Goal: Information Seeking & Learning: Find specific fact

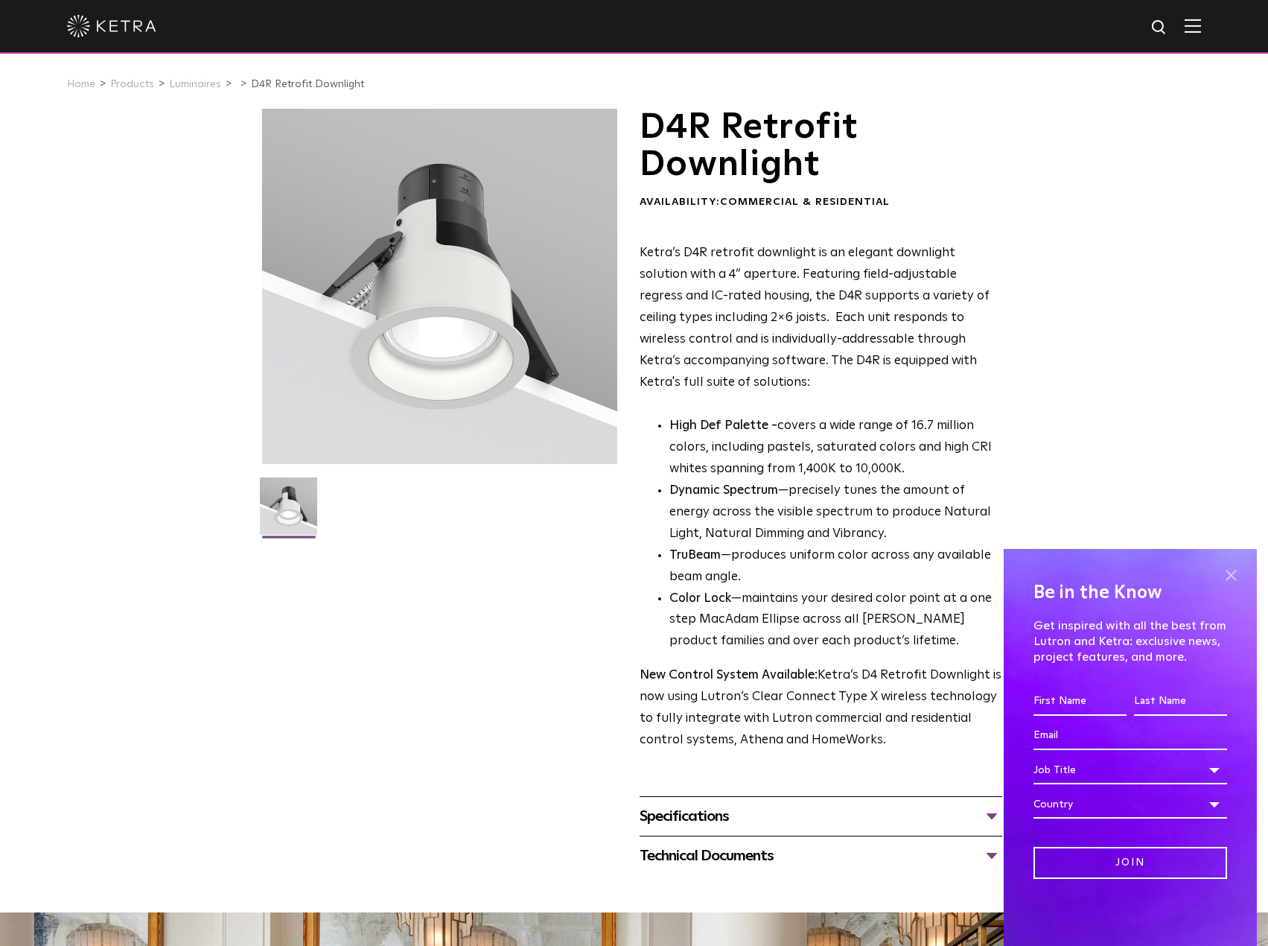
click at [1233, 577] on span at bounding box center [1231, 575] width 22 height 22
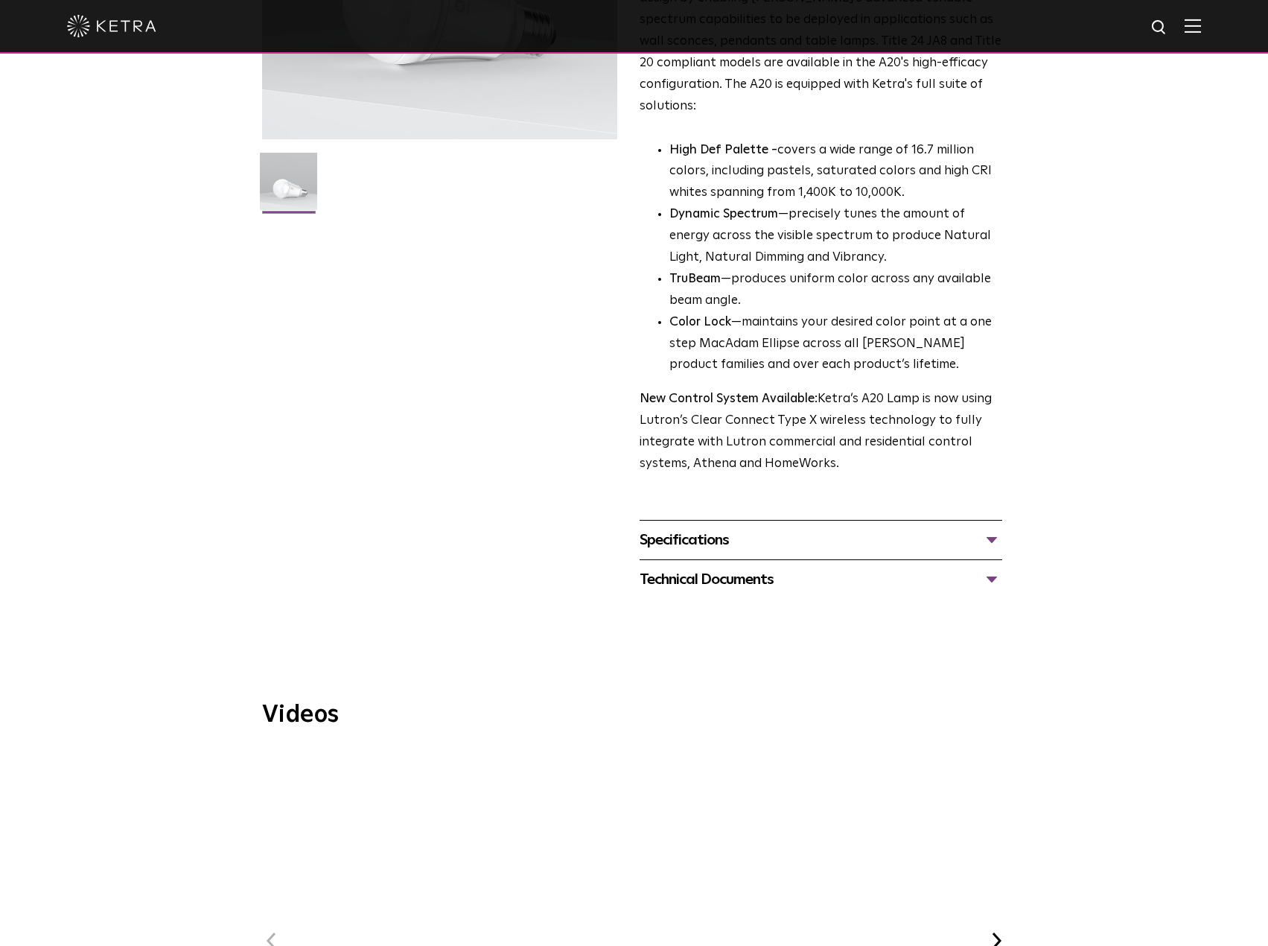
scroll to position [447, 0]
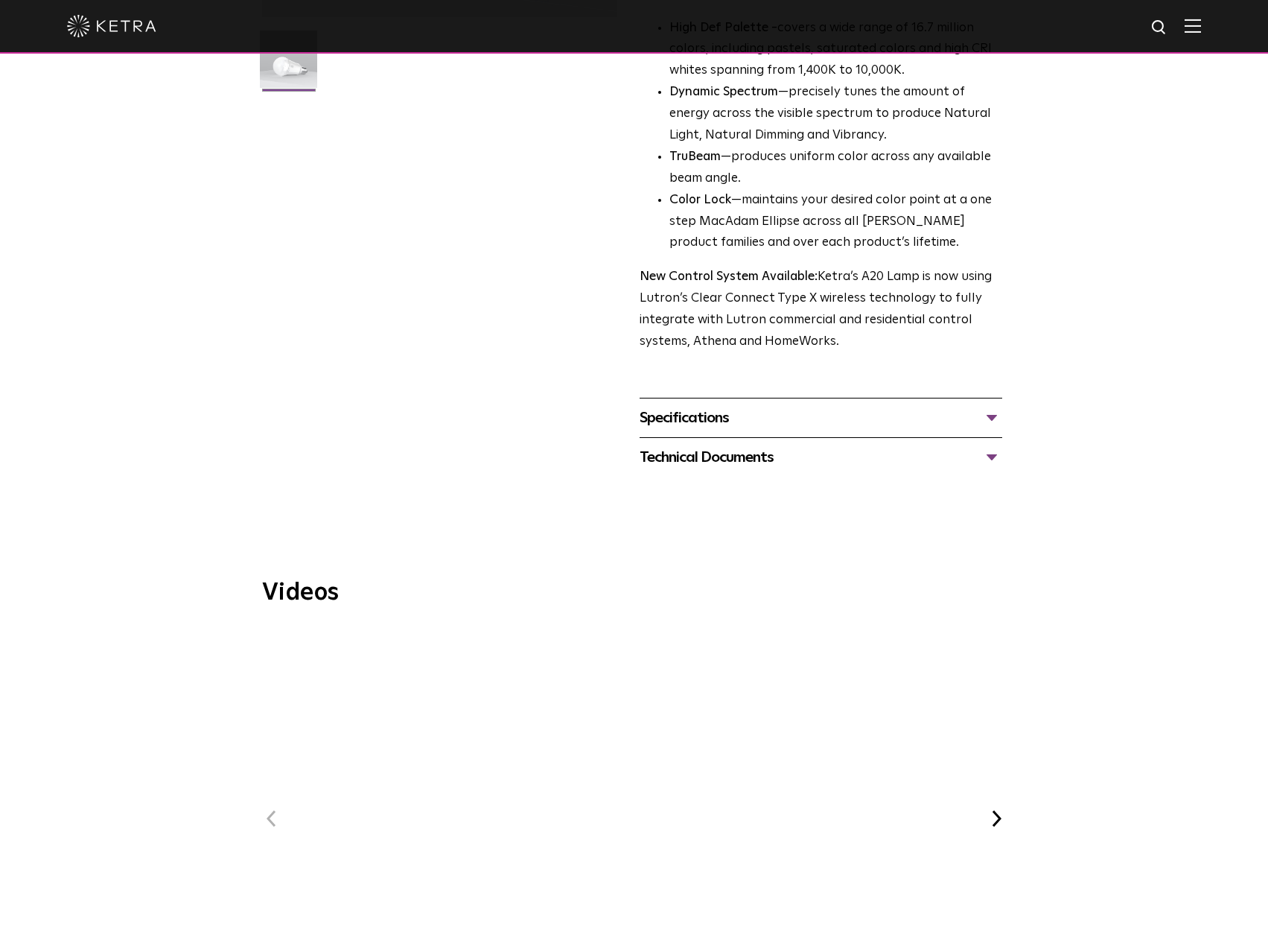
click at [655, 398] on div "Specifications LUMEN OUTPUTS 600, 800 HOUSING COLORS White, Black BASE TYPES E2…" at bounding box center [821, 417] width 363 height 39
click at [658, 406] on div "Specifications" at bounding box center [821, 418] width 363 height 24
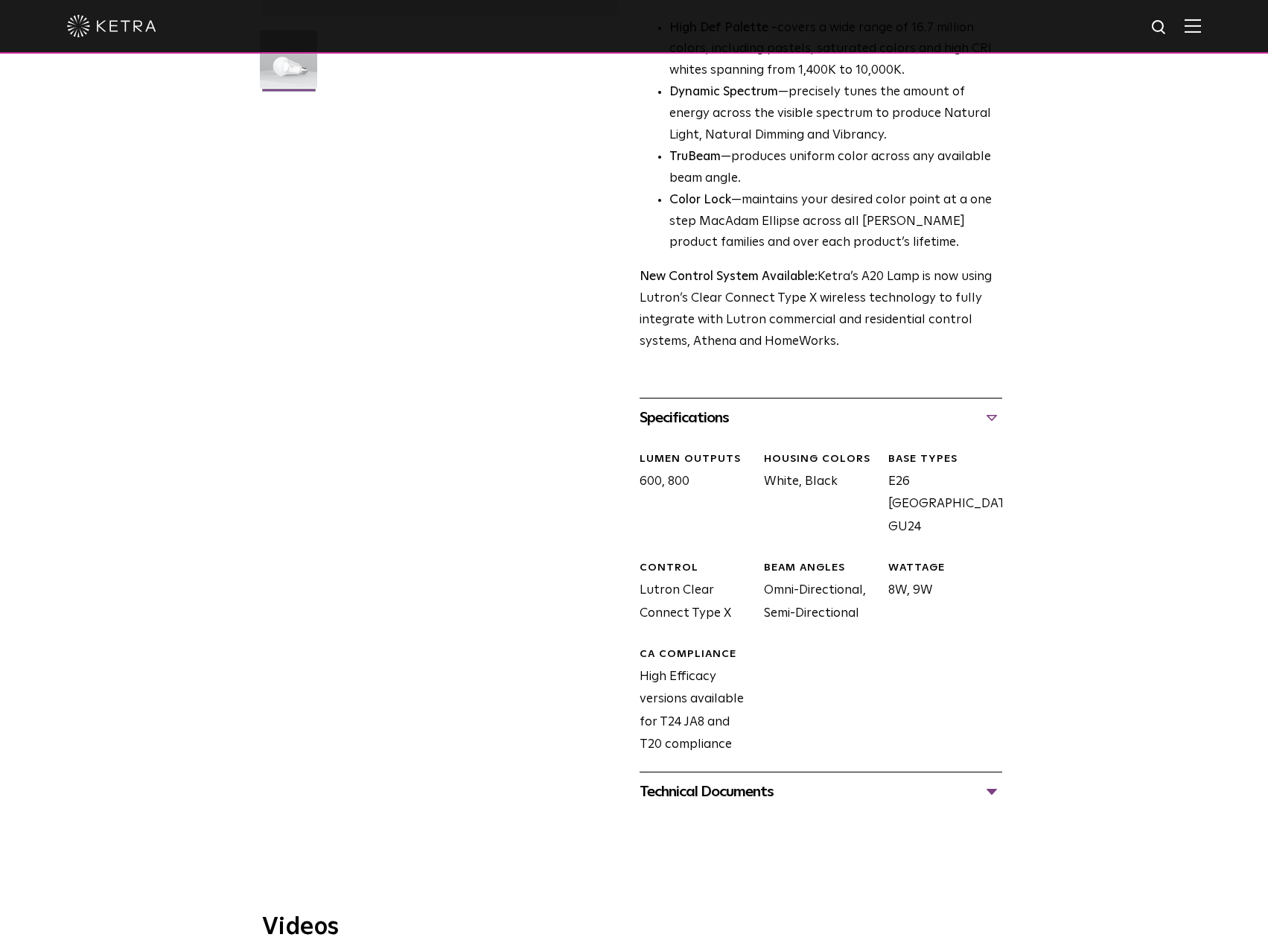
click at [768, 780] on div "Technical Documents" at bounding box center [821, 792] width 363 height 24
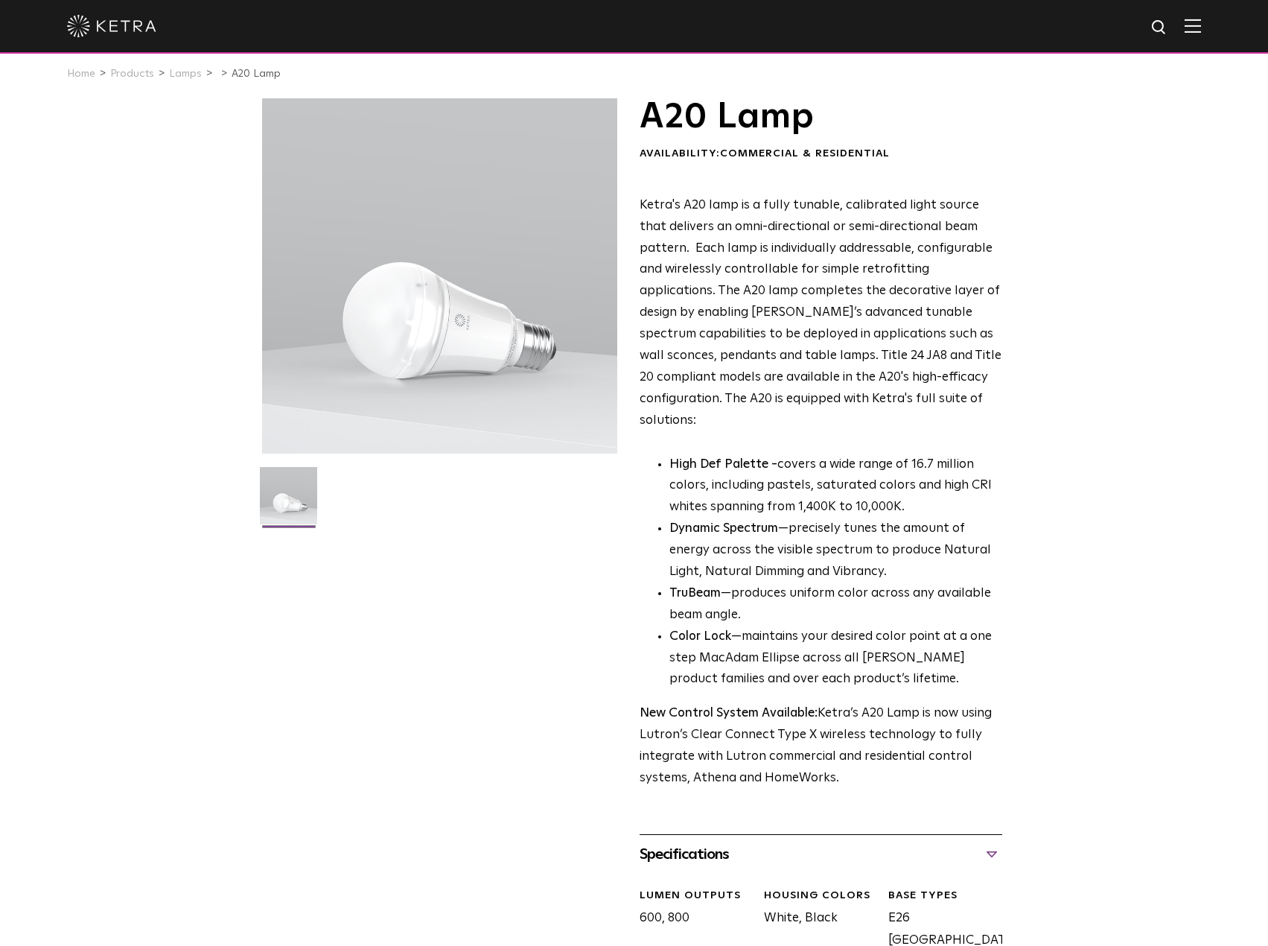
scroll to position [0, 0]
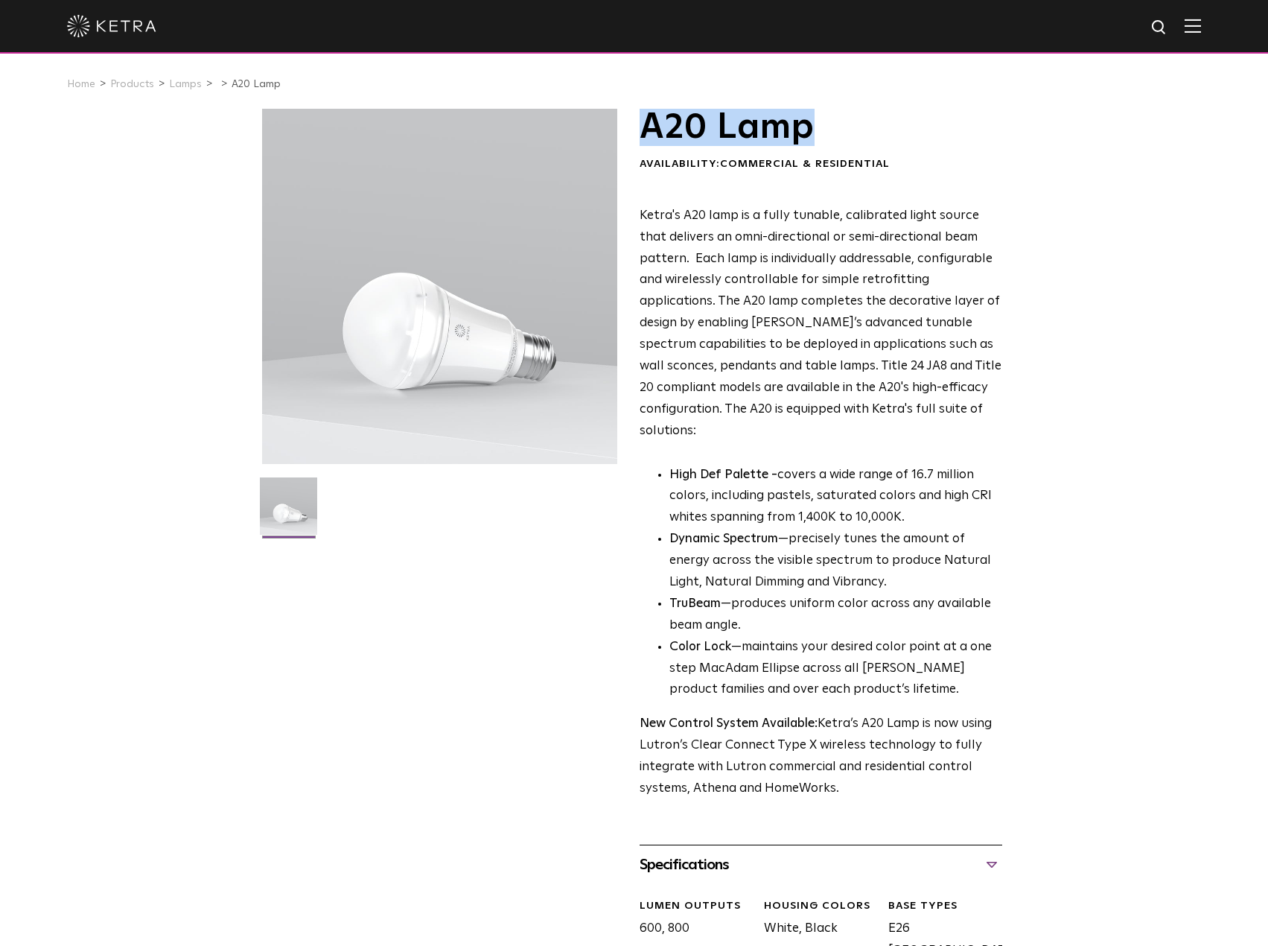
drag, startPoint x: 646, startPoint y: 133, endPoint x: 874, endPoint y: 134, distance: 227.2
click at [874, 134] on h1 "A20 Lamp" at bounding box center [821, 127] width 363 height 37
copy h1 "A20 Lamp"
